Goal: Task Accomplishment & Management: Use online tool/utility

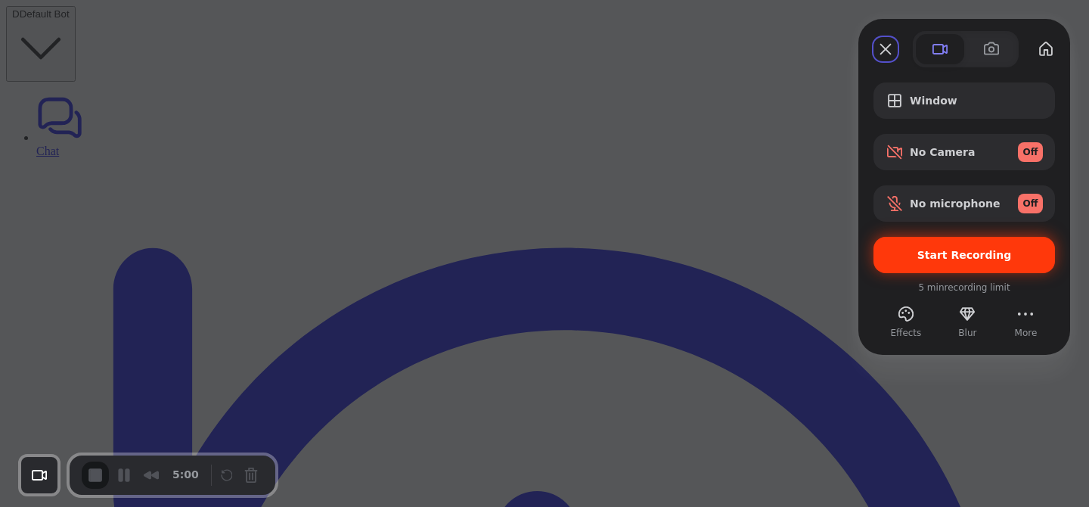
click at [955, 249] on span "Start Recording" at bounding box center [964, 255] width 95 height 12
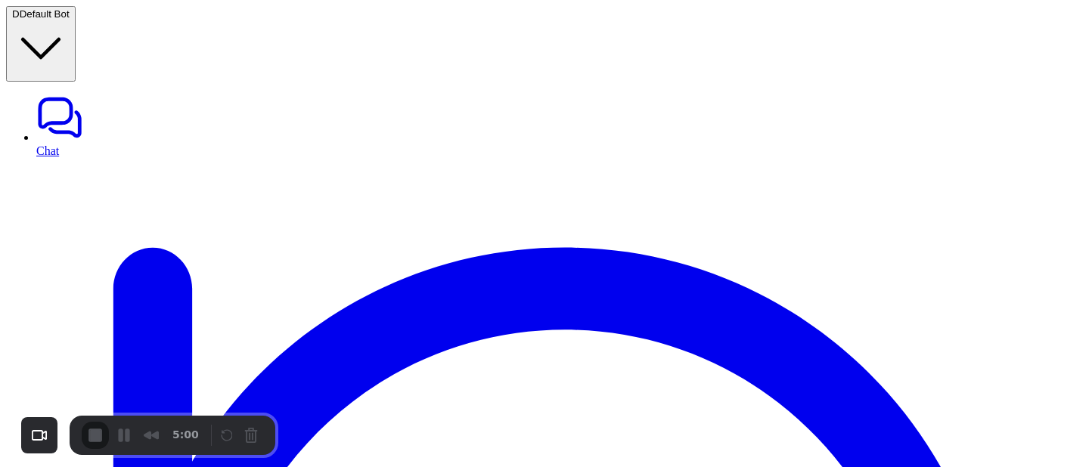
click at [545, 467] on div "3" at bounding box center [544, 474] width 1089 height 14
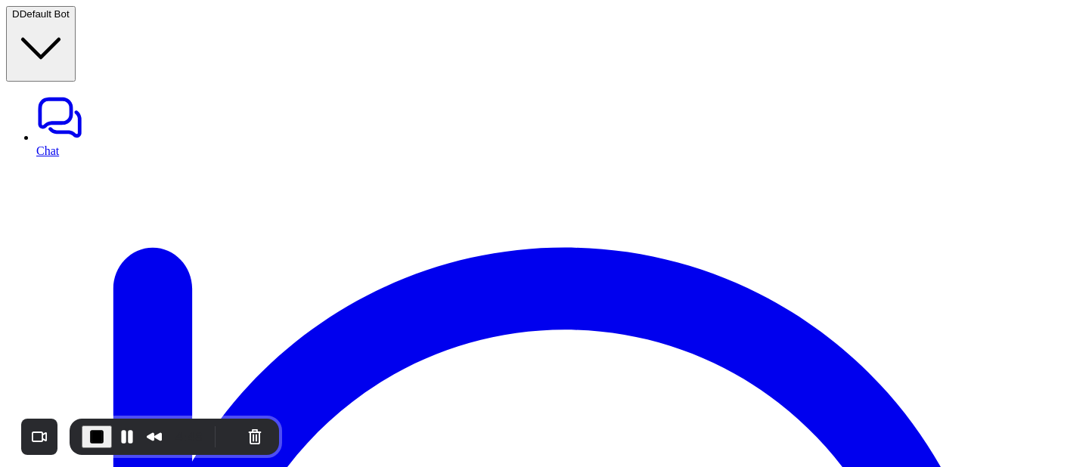
drag, startPoint x: 983, startPoint y: 70, endPoint x: 1075, endPoint y: 85, distance: 92.8
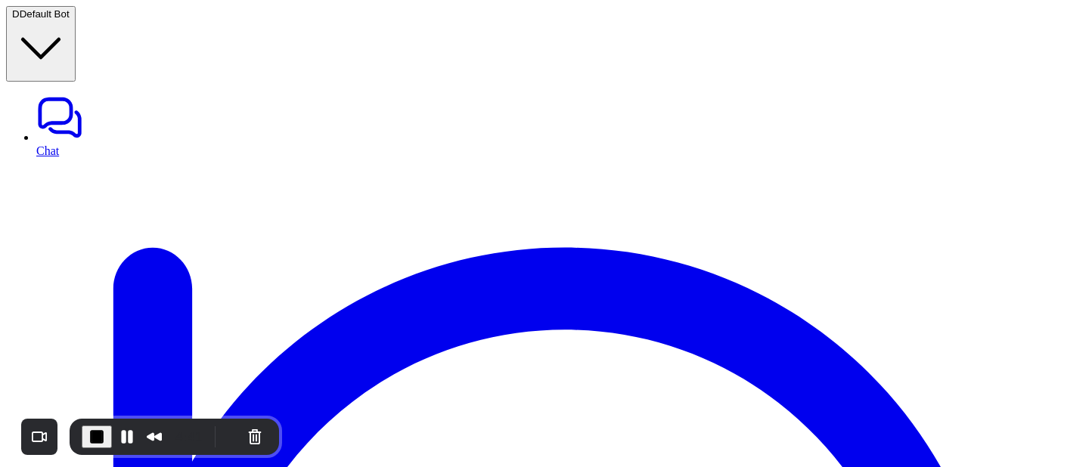
drag, startPoint x: 17, startPoint y: 310, endPoint x: 91, endPoint y: 305, distance: 73.6
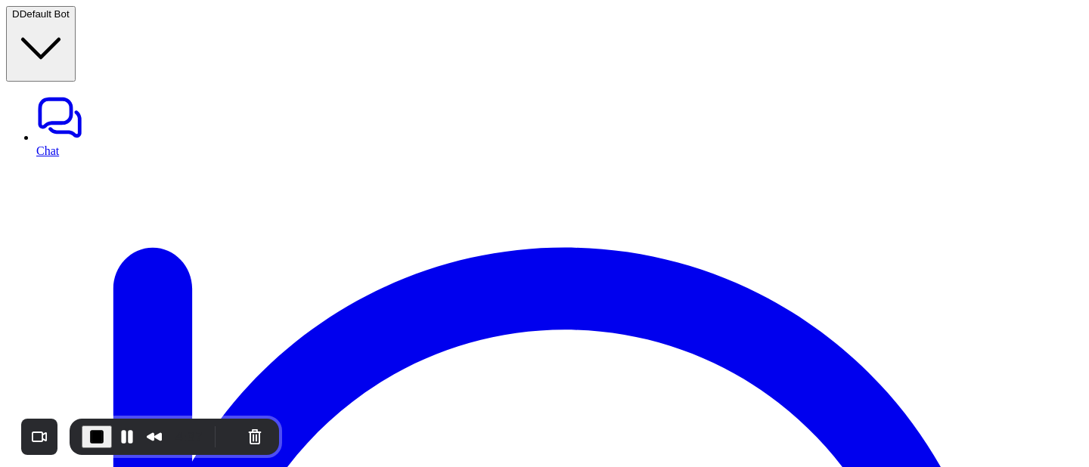
drag, startPoint x: 18, startPoint y: 315, endPoint x: 150, endPoint y: 312, distance: 131.6
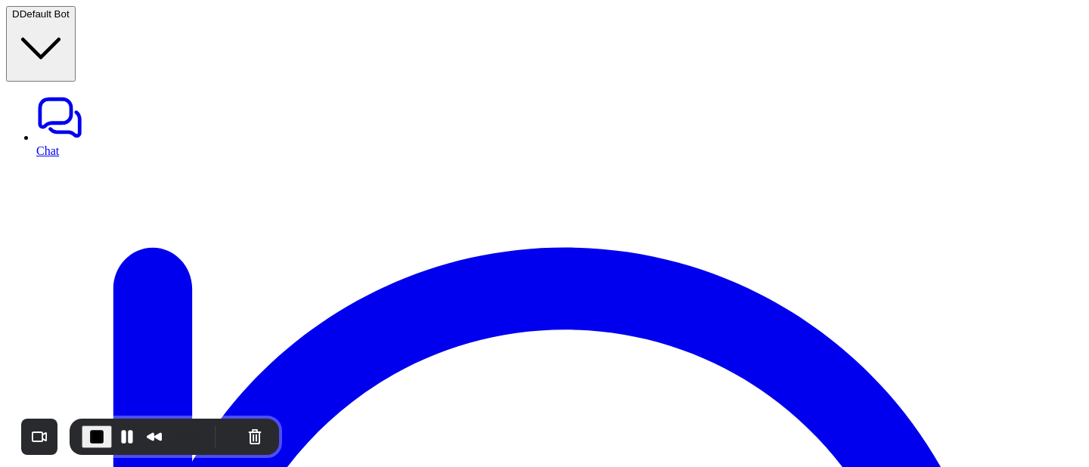
scroll to position [108, 0]
drag, startPoint x: 665, startPoint y: 234, endPoint x: 250, endPoint y: 210, distance: 415.1
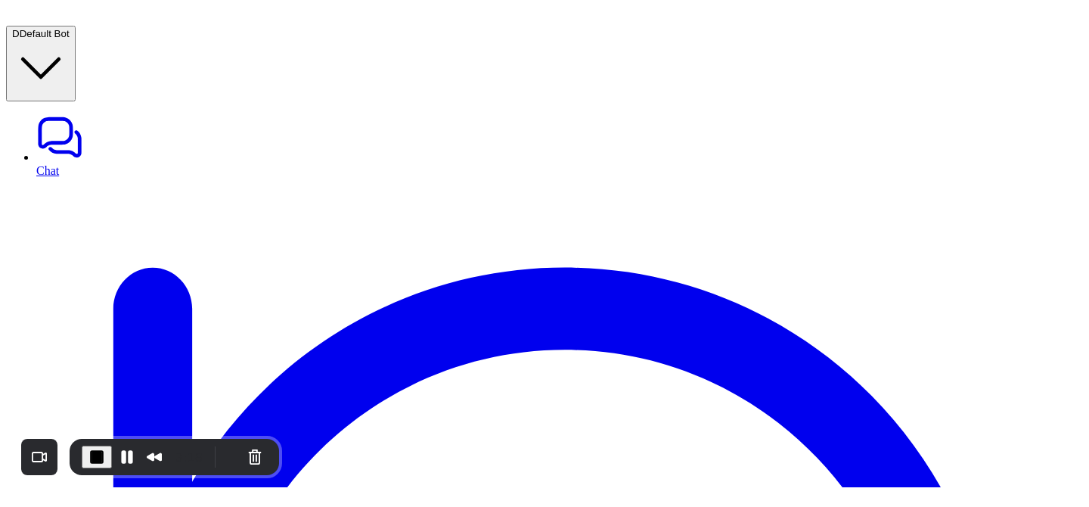
scroll to position [18, 0]
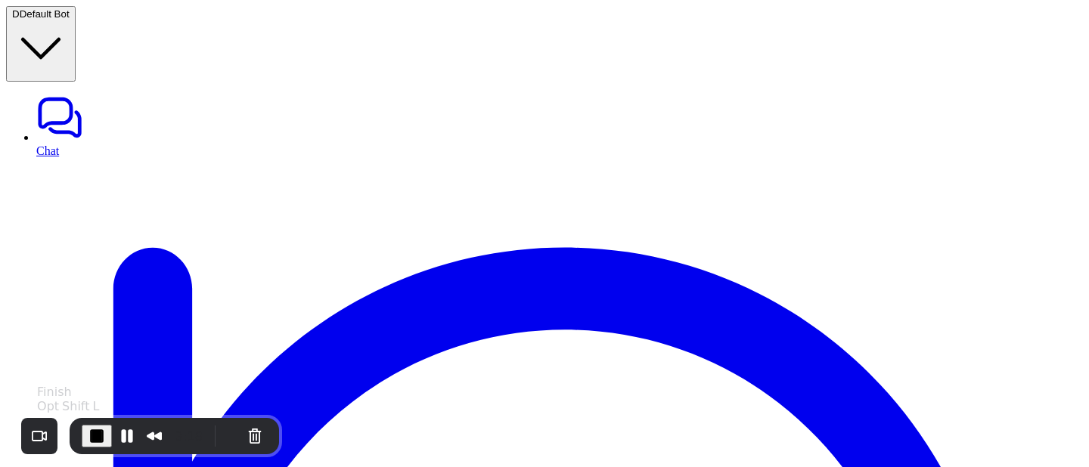
click at [90, 434] on span "End Recording" at bounding box center [97, 436] width 18 height 18
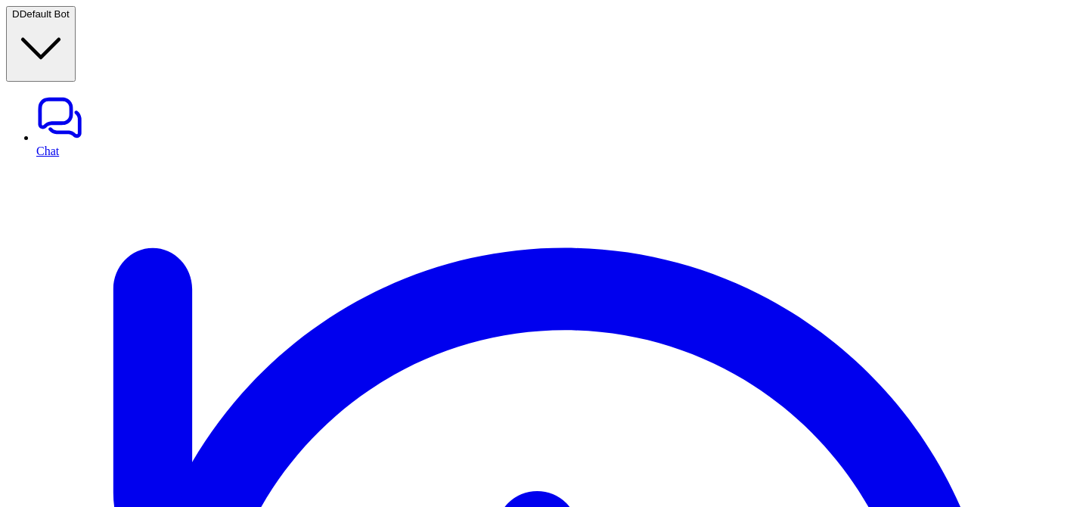
scroll to position [0, 0]
